Goal: Check status: Check status

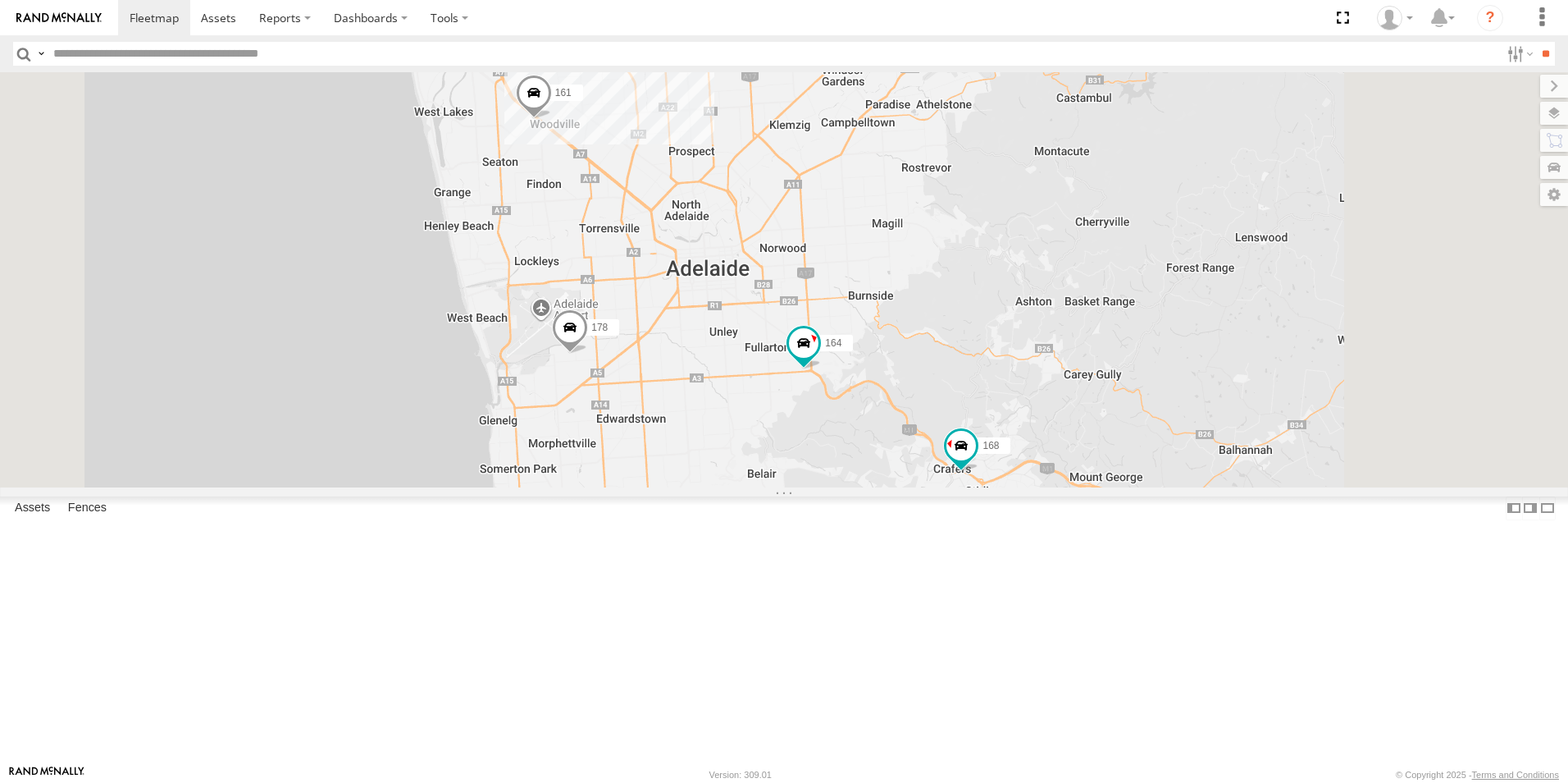
drag, startPoint x: 870, startPoint y: 322, endPoint x: 952, endPoint y: 518, distance: 212.5
click at [952, 487] on div "178 169 161 177 391 168 164 5 2" at bounding box center [784, 280] width 1568 height 415
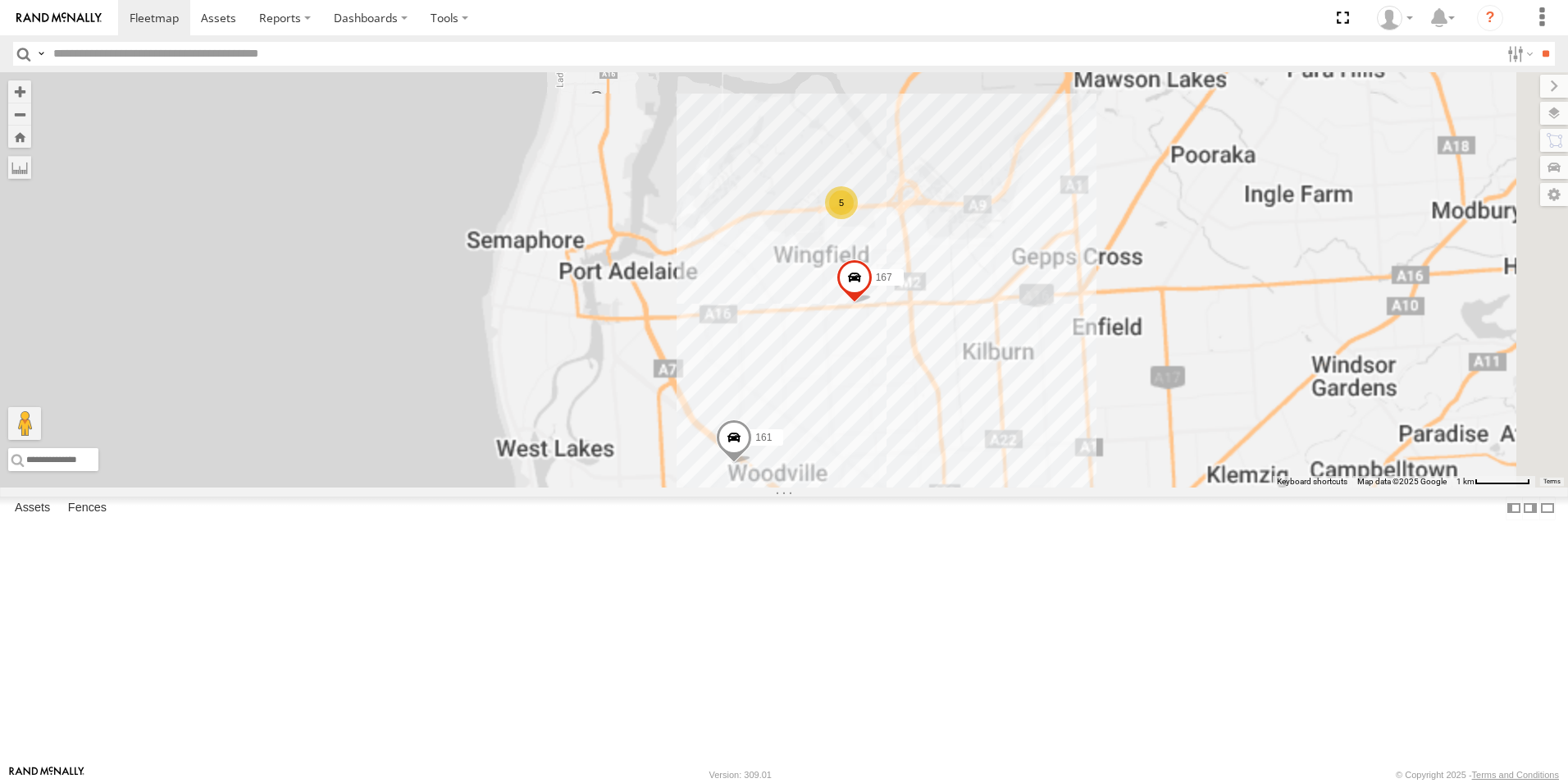
click at [873, 304] on span at bounding box center [854, 282] width 36 height 45
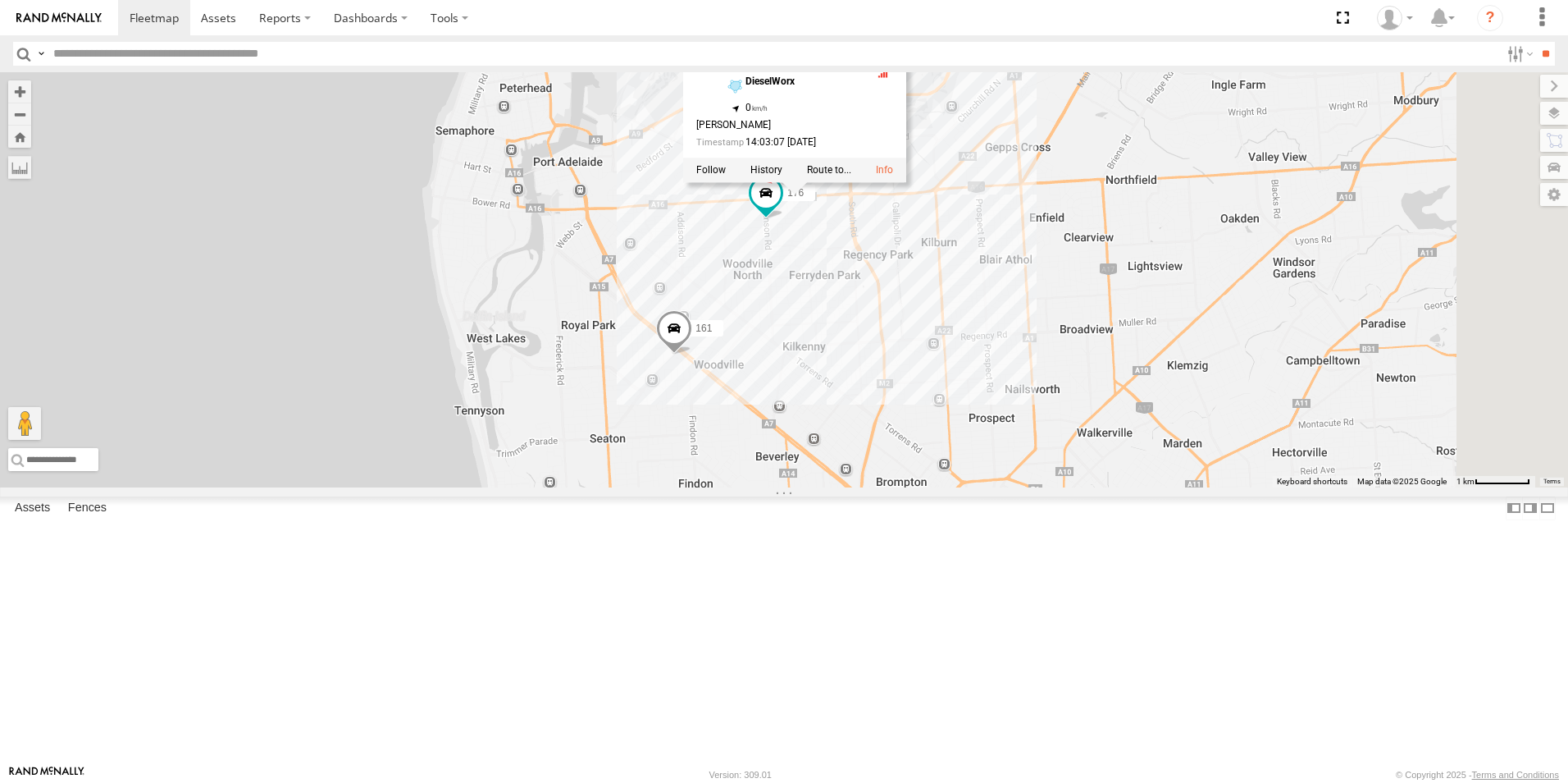
click at [692, 355] on span at bounding box center [674, 333] width 36 height 45
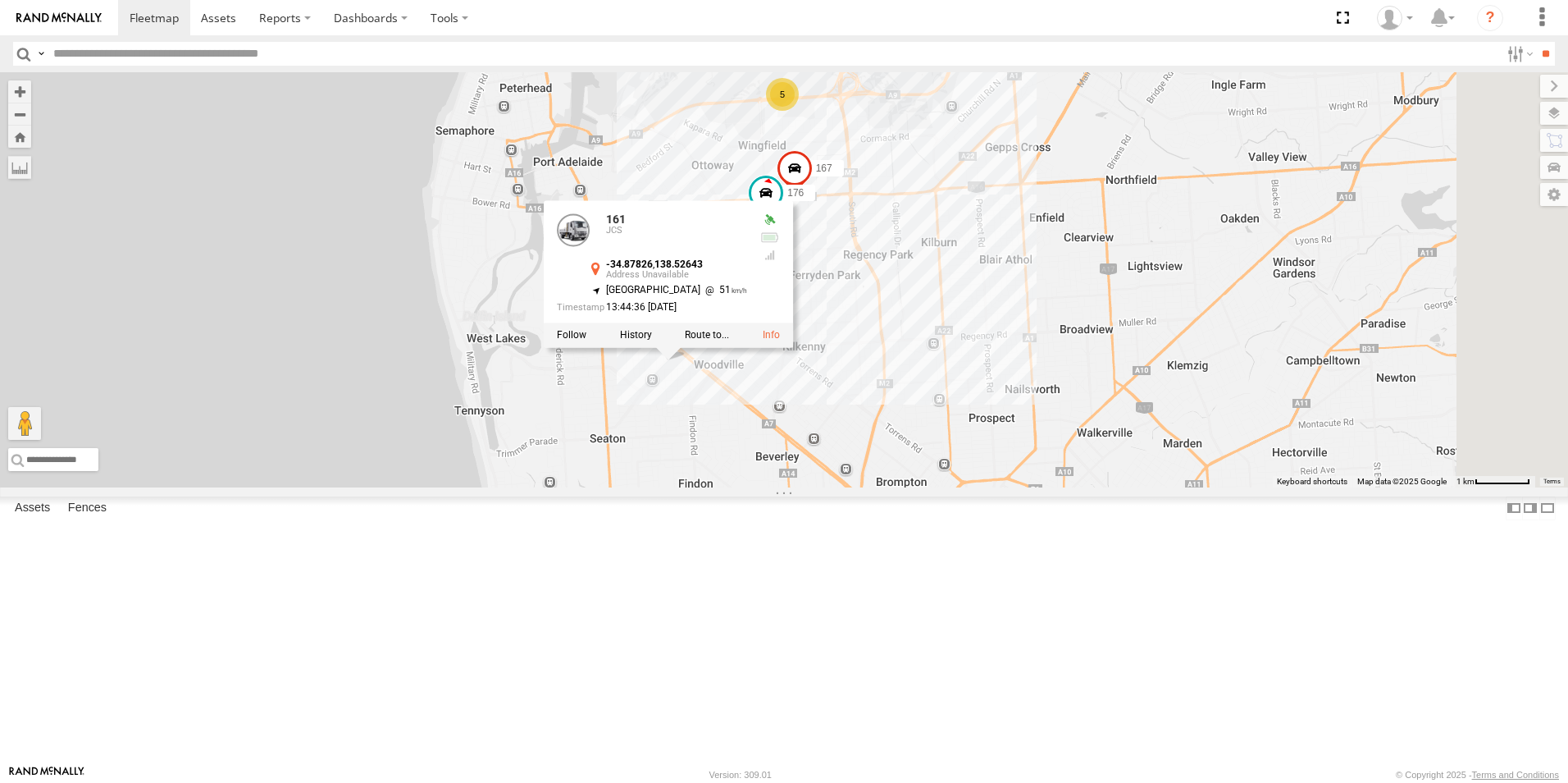
click at [980, 487] on div "178 169 161 177 391 168 164 5 167 176 161 JCS -34.87826 , 138.52643 South West …" at bounding box center [784, 280] width 1568 height 415
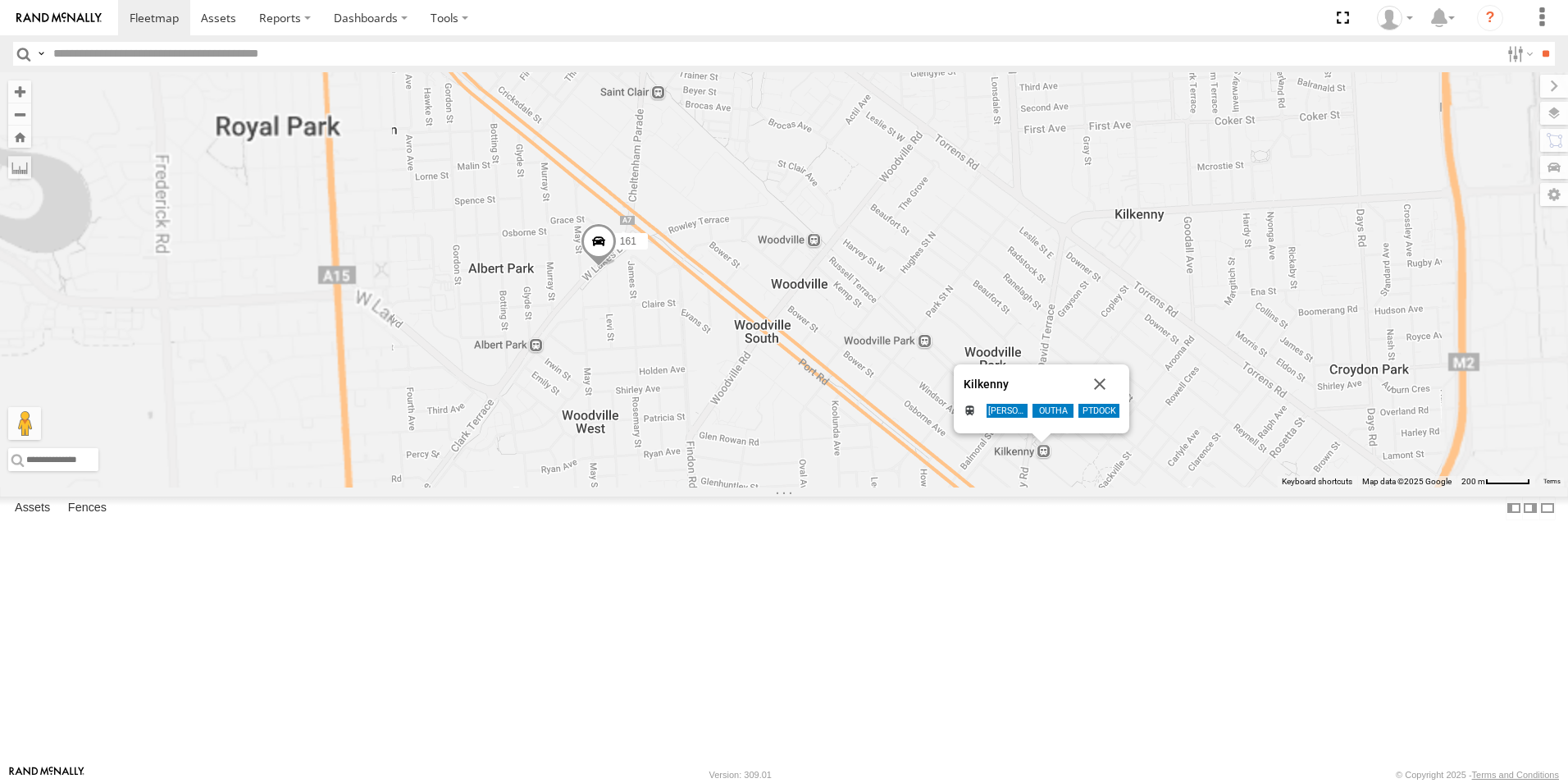
drag, startPoint x: 855, startPoint y: 464, endPoint x: 860, endPoint y: 491, distance: 27.5
click at [860, 487] on div "178 169 161 177 391 168 164 167 176 Kilkenny [GEOGRAPHIC_DATA] [PERSON_NAME] PT…" at bounding box center [784, 280] width 1568 height 415
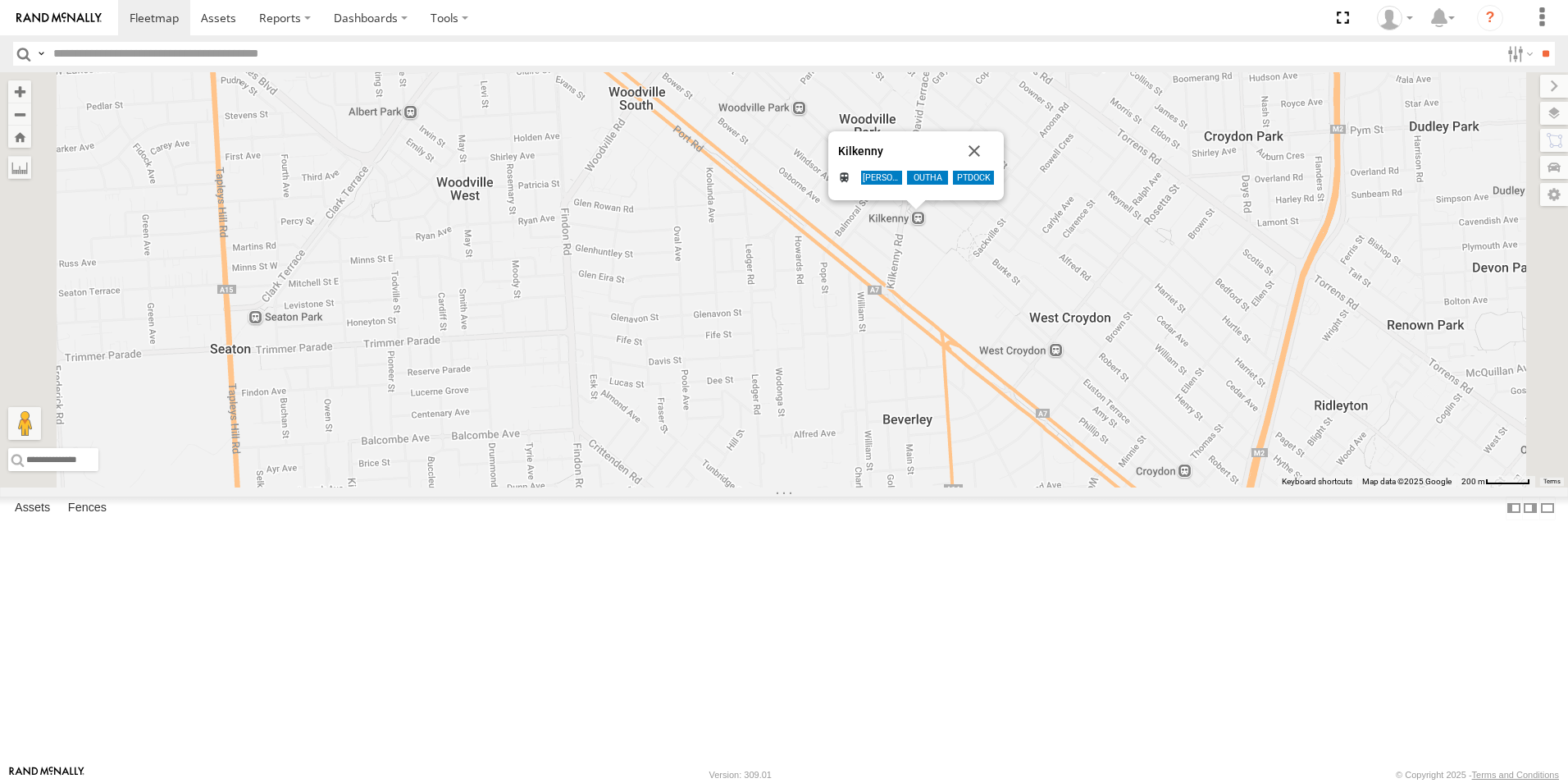
drag, startPoint x: 1024, startPoint y: 593, endPoint x: 892, endPoint y: 351, distance: 275.7
click at [892, 351] on div "178 169 161 177 391 168 164 167 176 Kilkenny [GEOGRAPHIC_DATA] [PERSON_NAME] PT…" at bounding box center [784, 280] width 1568 height 415
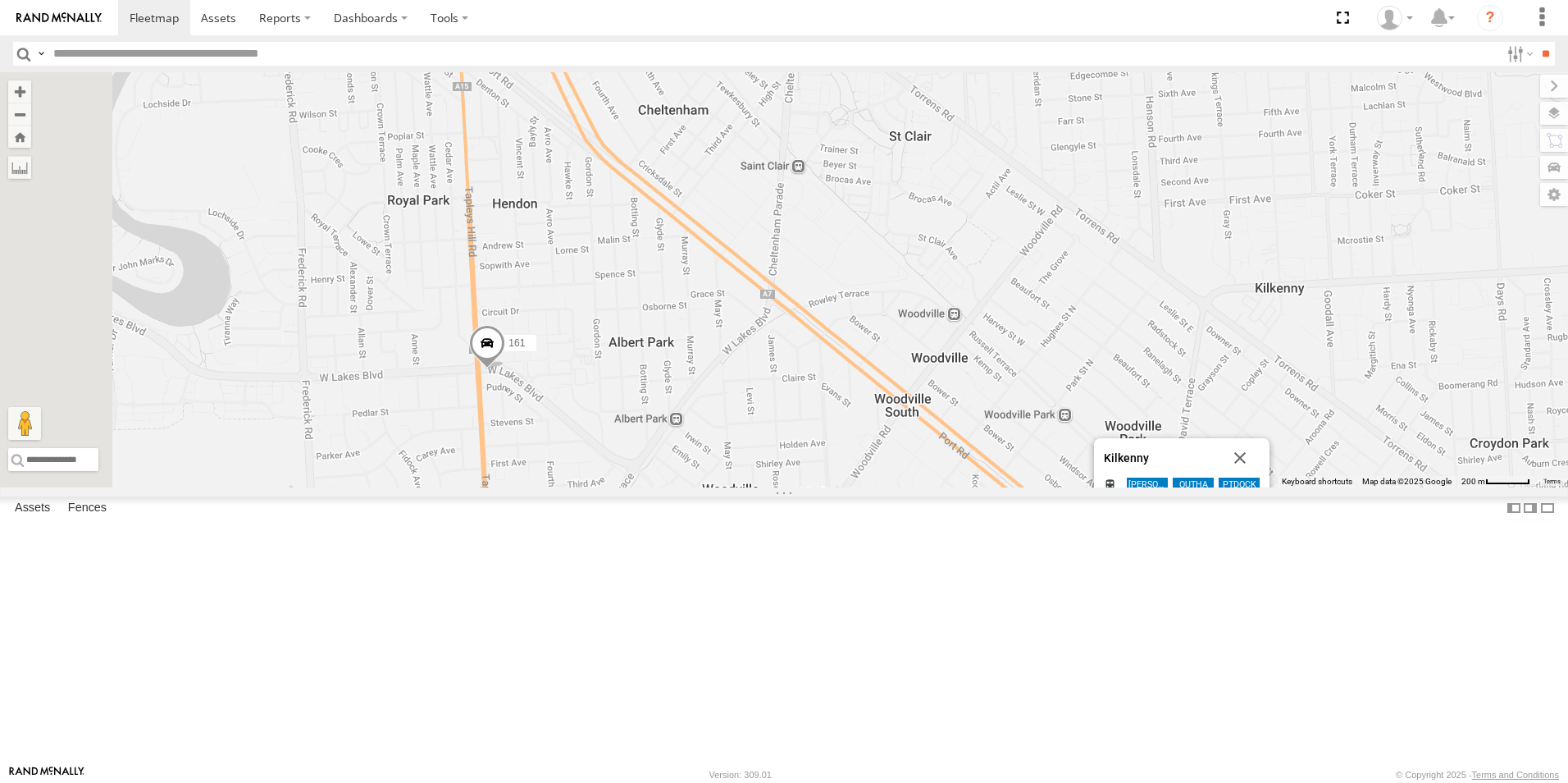
drag, startPoint x: 988, startPoint y: 606, endPoint x: 997, endPoint y: 581, distance: 26.6
click at [997, 487] on div "178 169 161 177 391 168 164 167 176 Kilkenny [GEOGRAPHIC_DATA] [PERSON_NAME] PT…" at bounding box center [784, 280] width 1568 height 415
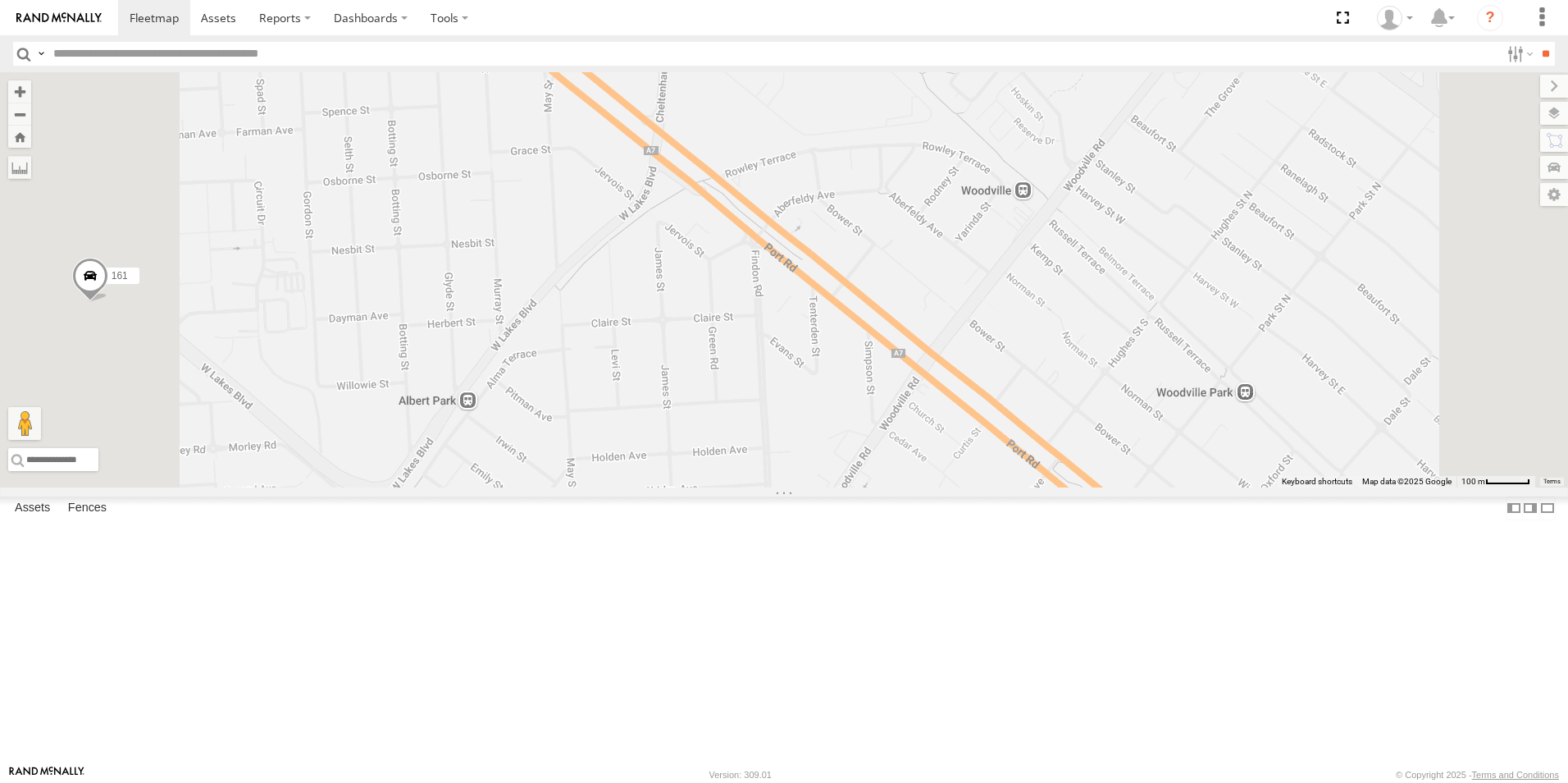
drag, startPoint x: 931, startPoint y: 403, endPoint x: 880, endPoint y: 325, distance: 93.2
click at [881, 328] on div "178 169 161 177 391 168 164 167 176 Kilkenny [GEOGRAPHIC_DATA] [PERSON_NAME] PT…" at bounding box center [784, 280] width 1568 height 415
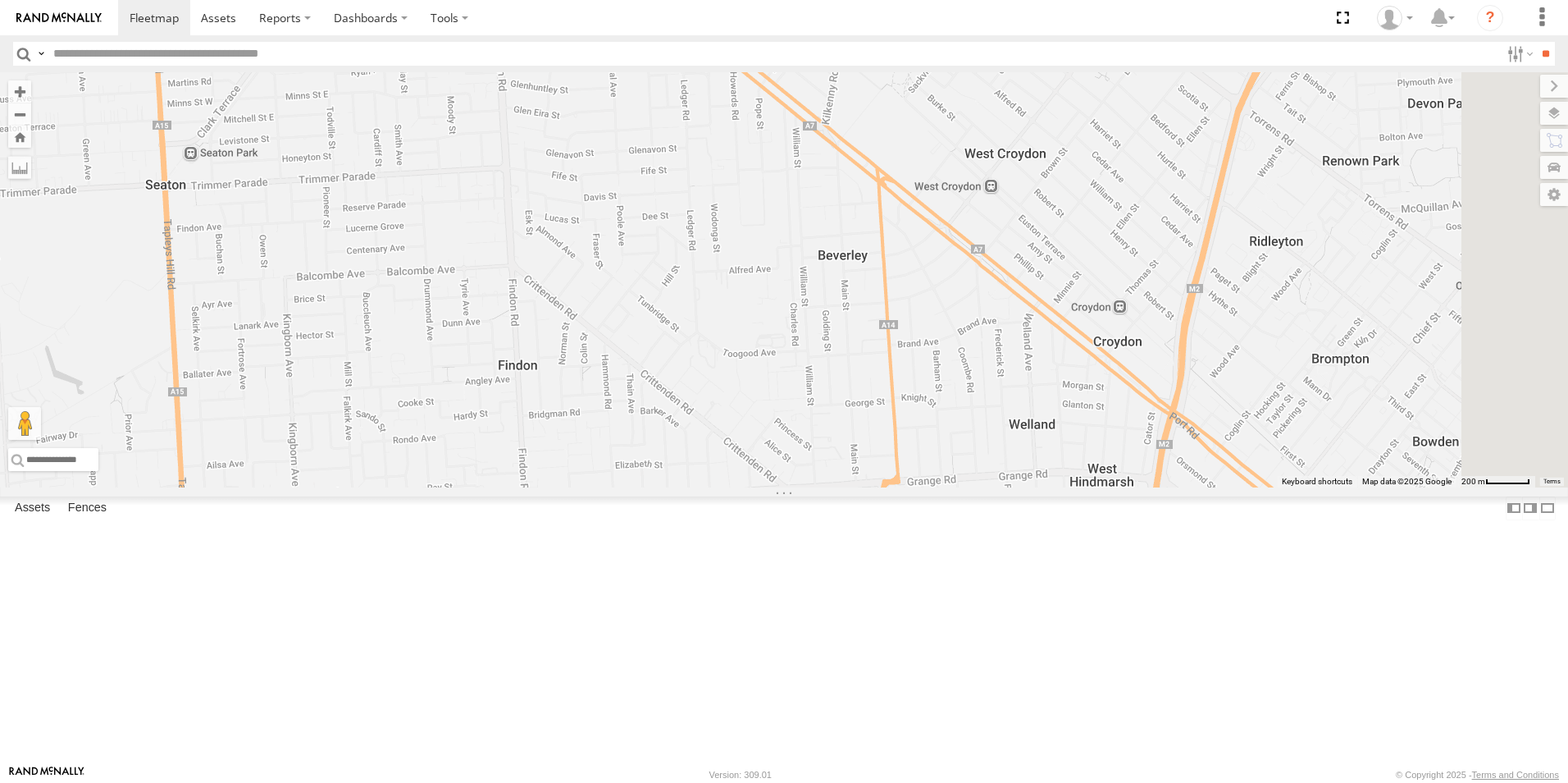
drag, startPoint x: 1079, startPoint y: 560, endPoint x: 1036, endPoint y: 437, distance: 130.3
click at [1036, 437] on div "178 169 161 177 391 168 164 167 176 Kilkenny [GEOGRAPHIC_DATA] [PERSON_NAME] PT…" at bounding box center [784, 280] width 1568 height 415
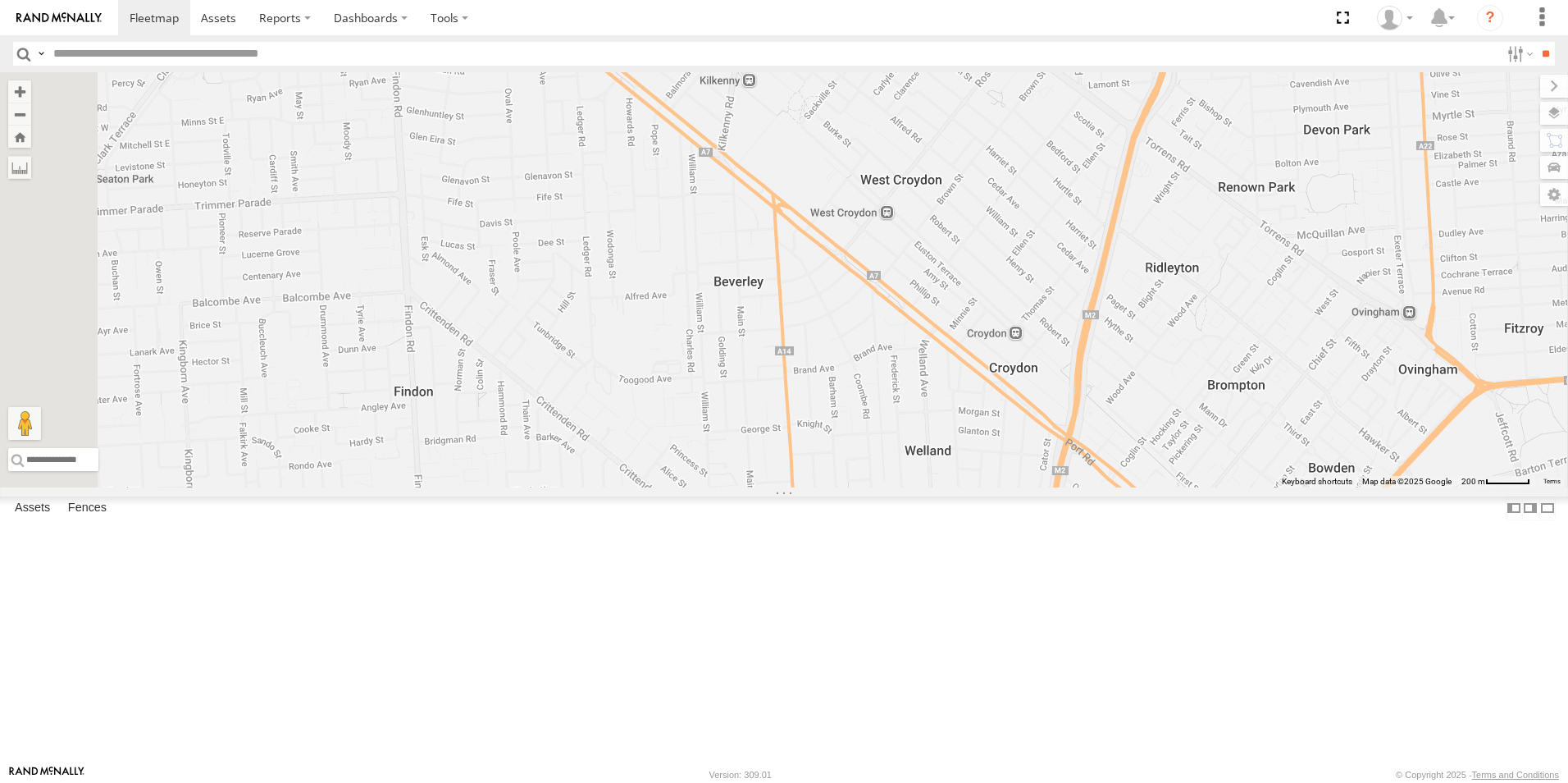
drag, startPoint x: 768, startPoint y: 353, endPoint x: 826, endPoint y: 468, distance: 128.8
click at [826, 468] on div "178 169 161 177 391 168 164 167 176 Kilkenny [GEOGRAPHIC_DATA] [PERSON_NAME] PT…" at bounding box center [784, 280] width 1568 height 415
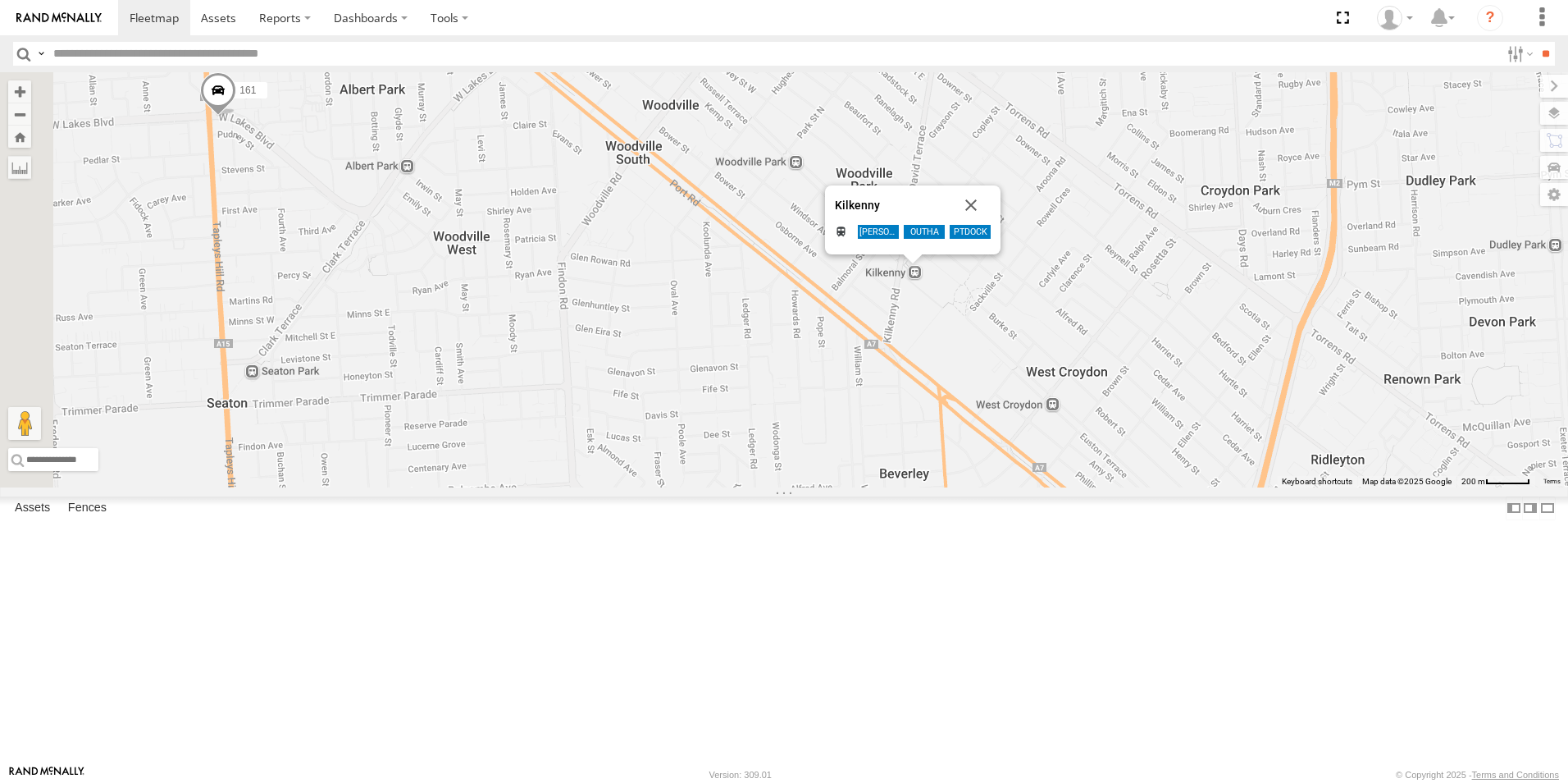
drag, startPoint x: 779, startPoint y: 392, endPoint x: 893, endPoint y: 469, distance: 137.6
click at [892, 472] on div "178 169 161 177 391 168 164 167 176 Kilkenny [GEOGRAPHIC_DATA] [PERSON_NAME] PT…" at bounding box center [784, 280] width 1568 height 415
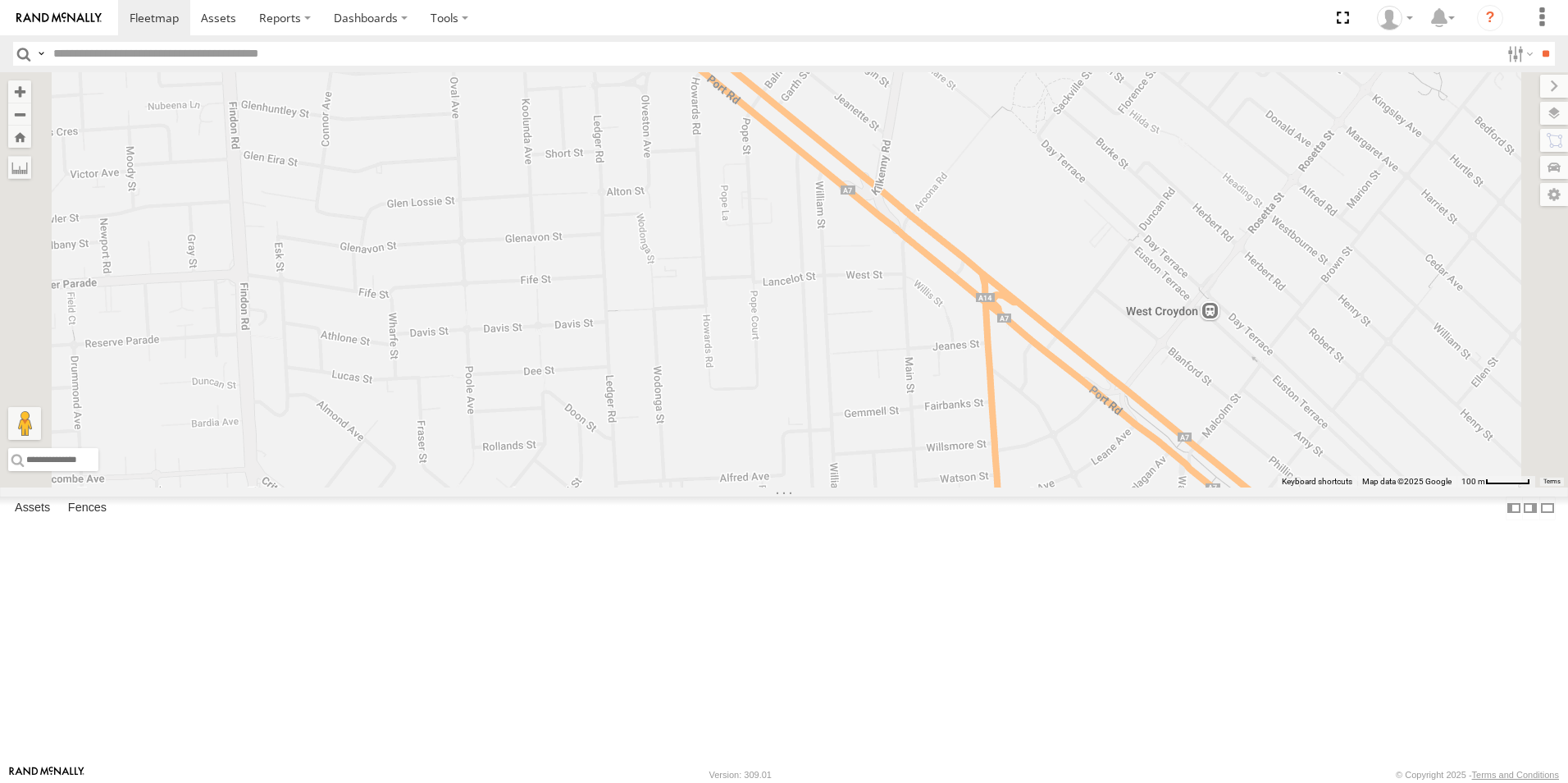
drag, startPoint x: 1157, startPoint y: 606, endPoint x: 1039, endPoint y: 347, distance: 284.6
click at [1040, 347] on div "178 169 161 177 391 168 164 167 176 Kilkenny [GEOGRAPHIC_DATA] [PERSON_NAME] PT…" at bounding box center [784, 280] width 1568 height 415
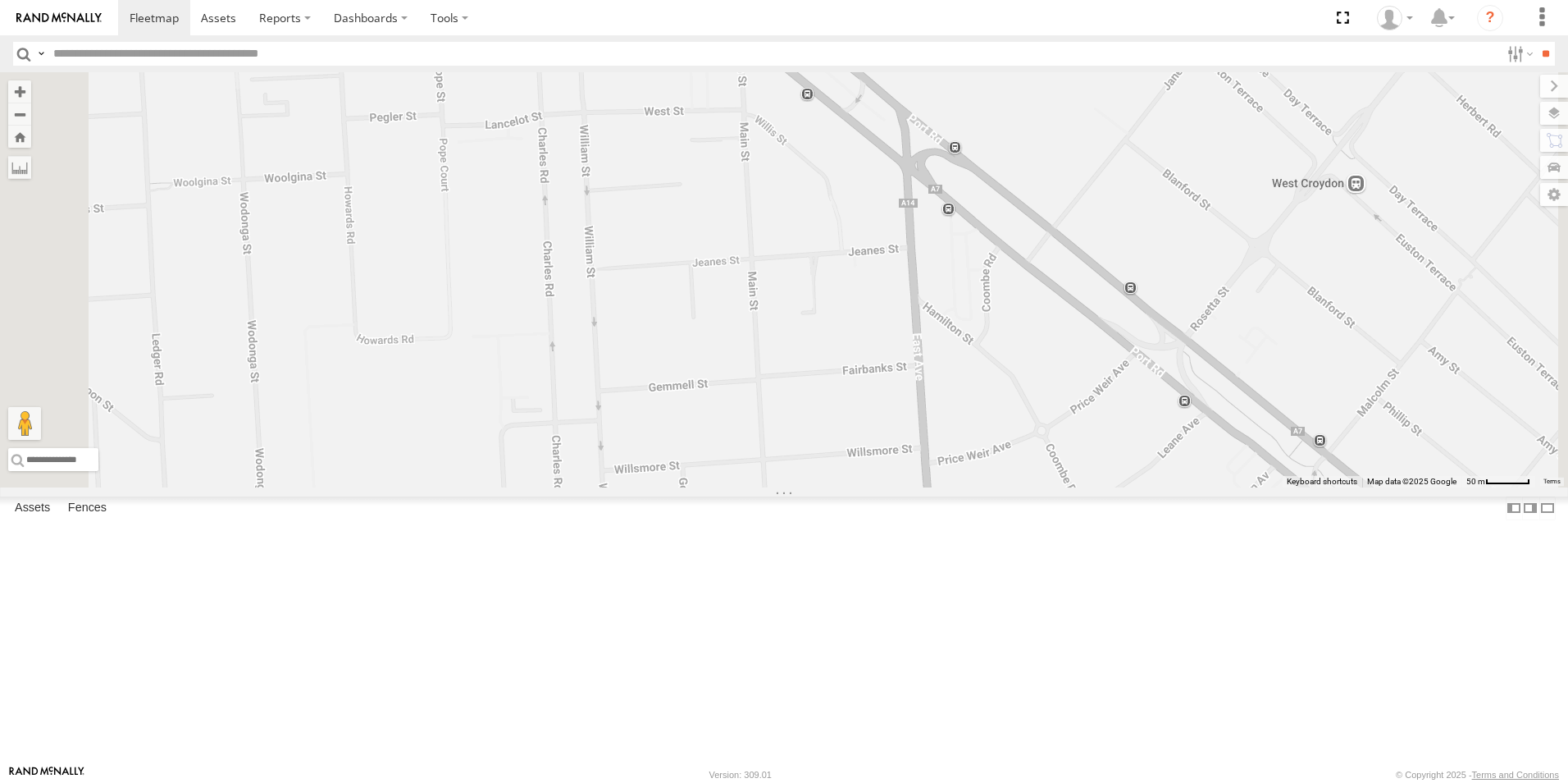
drag, startPoint x: 982, startPoint y: 325, endPoint x: 1044, endPoint y: 660, distance: 340.7
click at [1044, 487] on div "178 169 161 177 391 168 164 167 176 Kilkenny [GEOGRAPHIC_DATA] [PERSON_NAME] PT…" at bounding box center [784, 280] width 1568 height 415
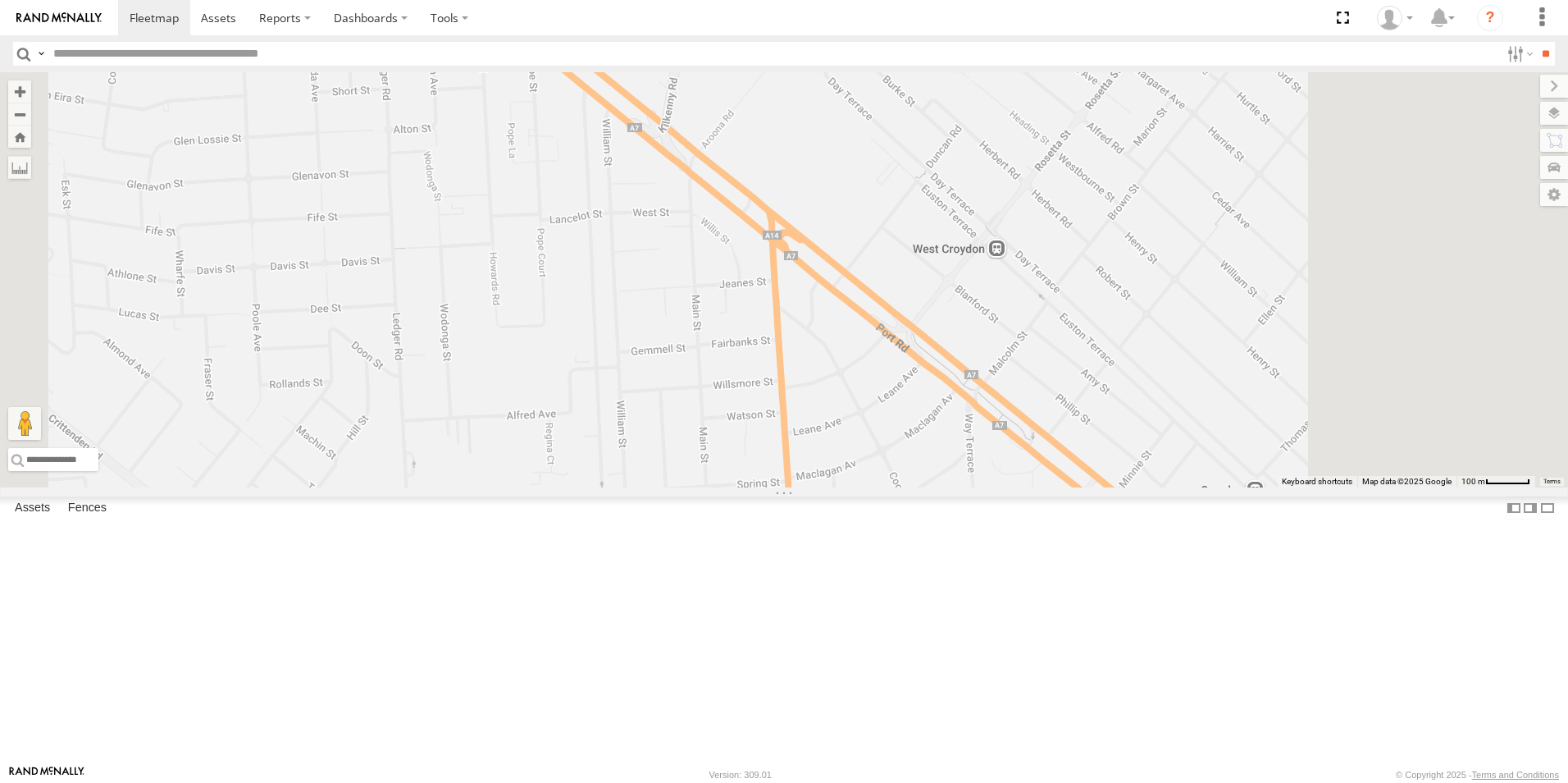
drag, startPoint x: 995, startPoint y: 454, endPoint x: 919, endPoint y: 435, distance: 78.3
click at [914, 444] on div "178 169 161 177 391 168 164 167 176 Kilkenny [GEOGRAPHIC_DATA] [PERSON_NAME] PT…" at bounding box center [784, 280] width 1568 height 415
